Goal: Share content: Share content

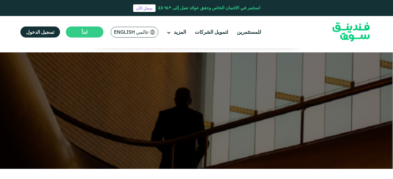
click at [319, 22] on div "للمستثمرين لتمويل الشركات المزيد من نحن" at bounding box center [196, 32] width 361 height 32
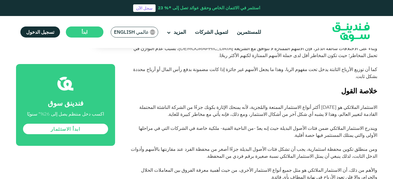
scroll to position [1160, 0]
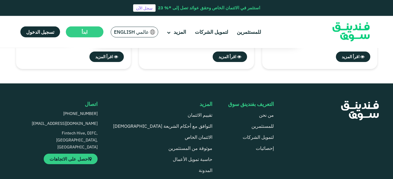
scroll to position [1655, 0]
